Goal: Task Accomplishment & Management: Manage account settings

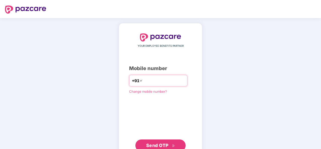
type input "**********"
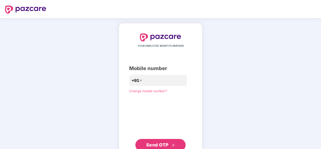
click at [162, 146] on span "Send OTP" at bounding box center [157, 144] width 22 height 5
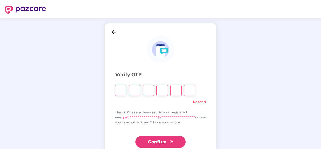
type input "*"
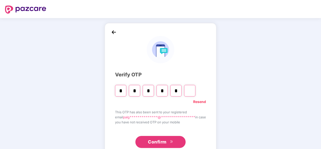
type input "*"
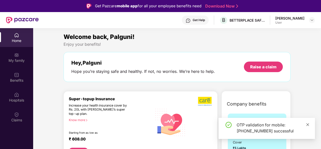
click at [307, 125] on icon "close" at bounding box center [308, 125] width 4 height 4
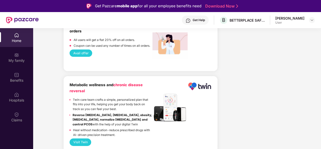
scroll to position [630, 0]
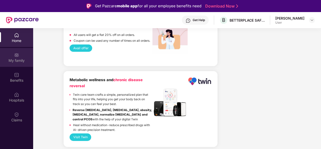
click at [17, 57] on img at bounding box center [16, 54] width 5 height 5
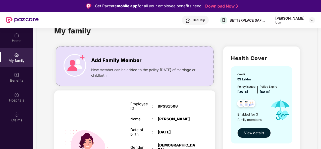
scroll to position [0, 0]
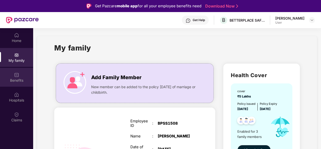
click at [18, 78] on div "Benefits" at bounding box center [16, 80] width 33 height 5
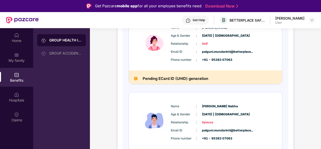
scroll to position [74, 0]
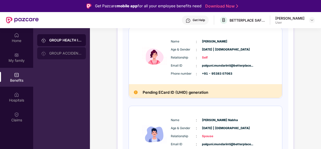
click at [60, 58] on div "GROUP ACCIDENTAL INSURANCE" at bounding box center [61, 53] width 49 height 12
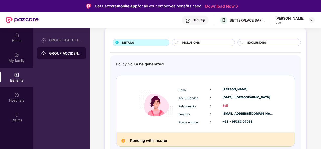
scroll to position [28, 0]
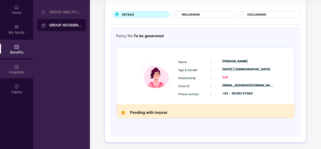
click at [19, 73] on div "Hospitals" at bounding box center [16, 72] width 33 height 5
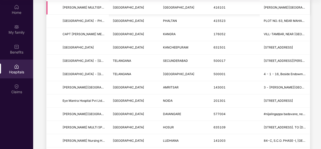
scroll to position [90, 0]
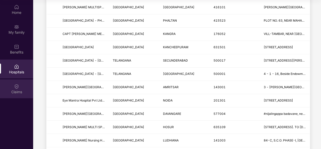
click at [17, 86] on img at bounding box center [16, 86] width 5 height 5
